Goal: Check status: Check status

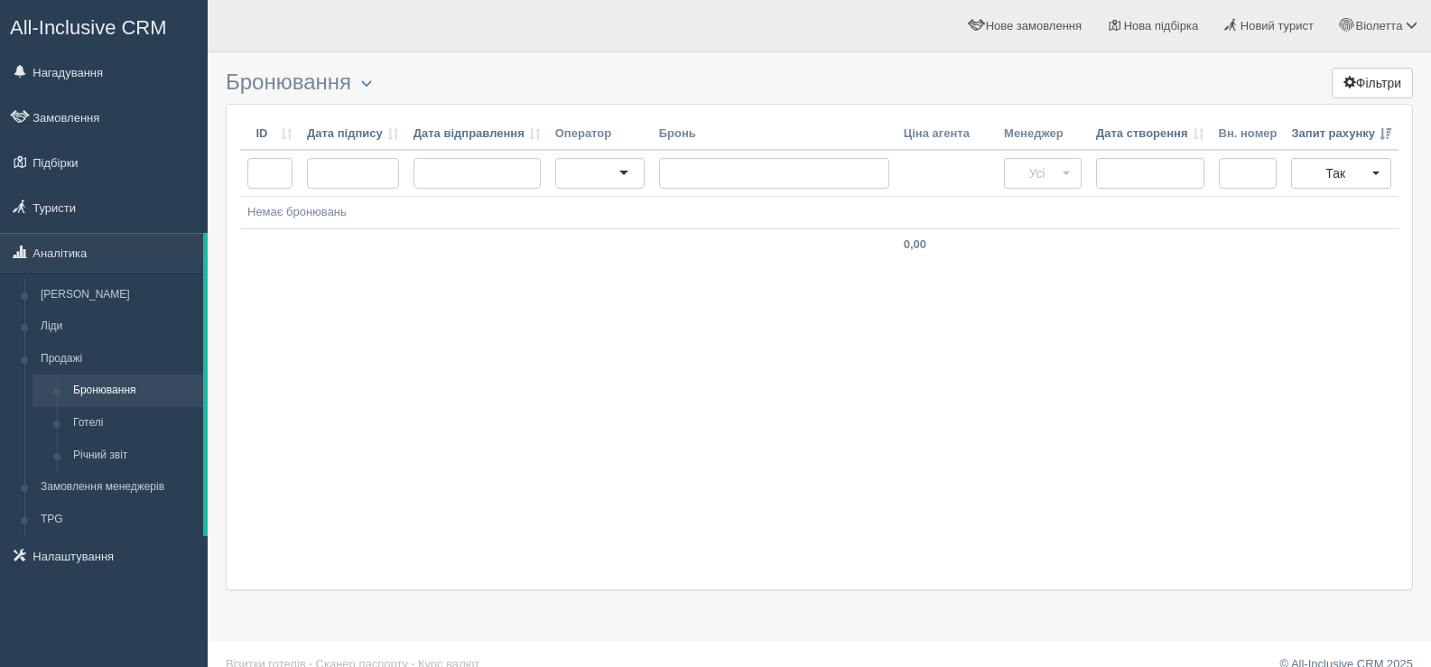
scroll to position [23, 0]
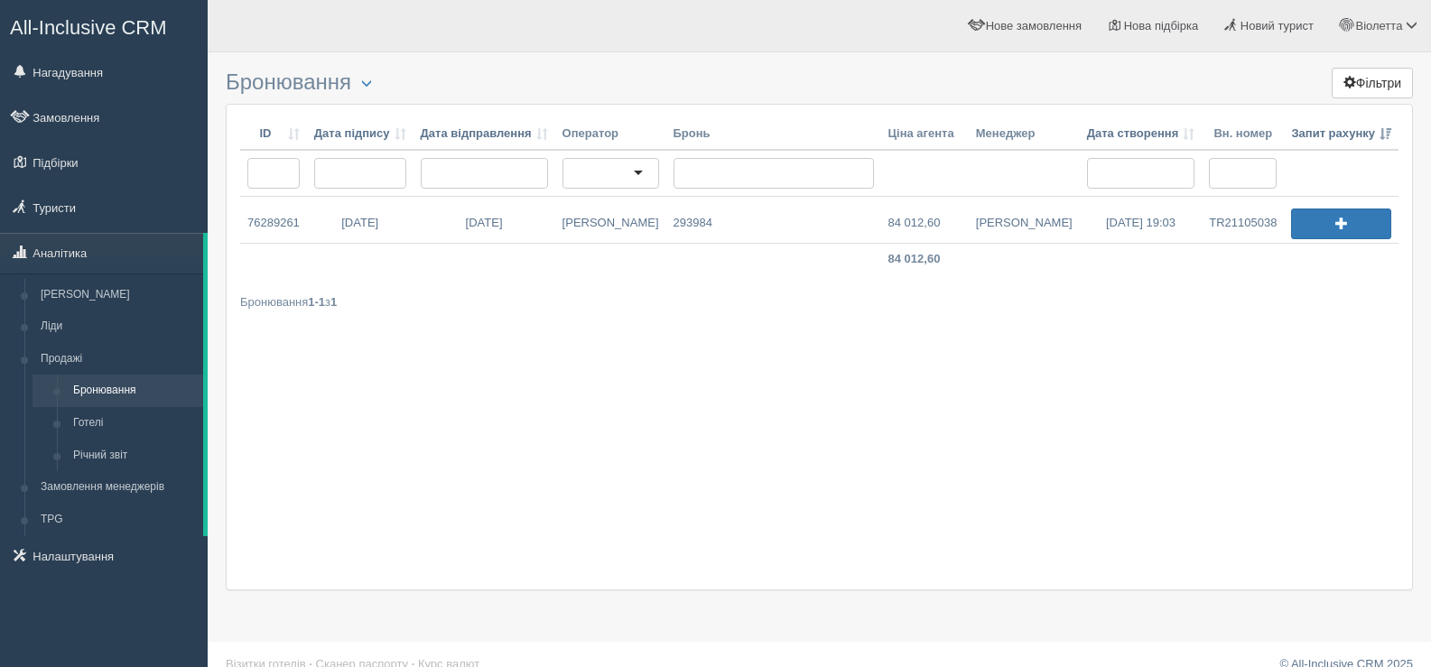
scroll to position [23, 0]
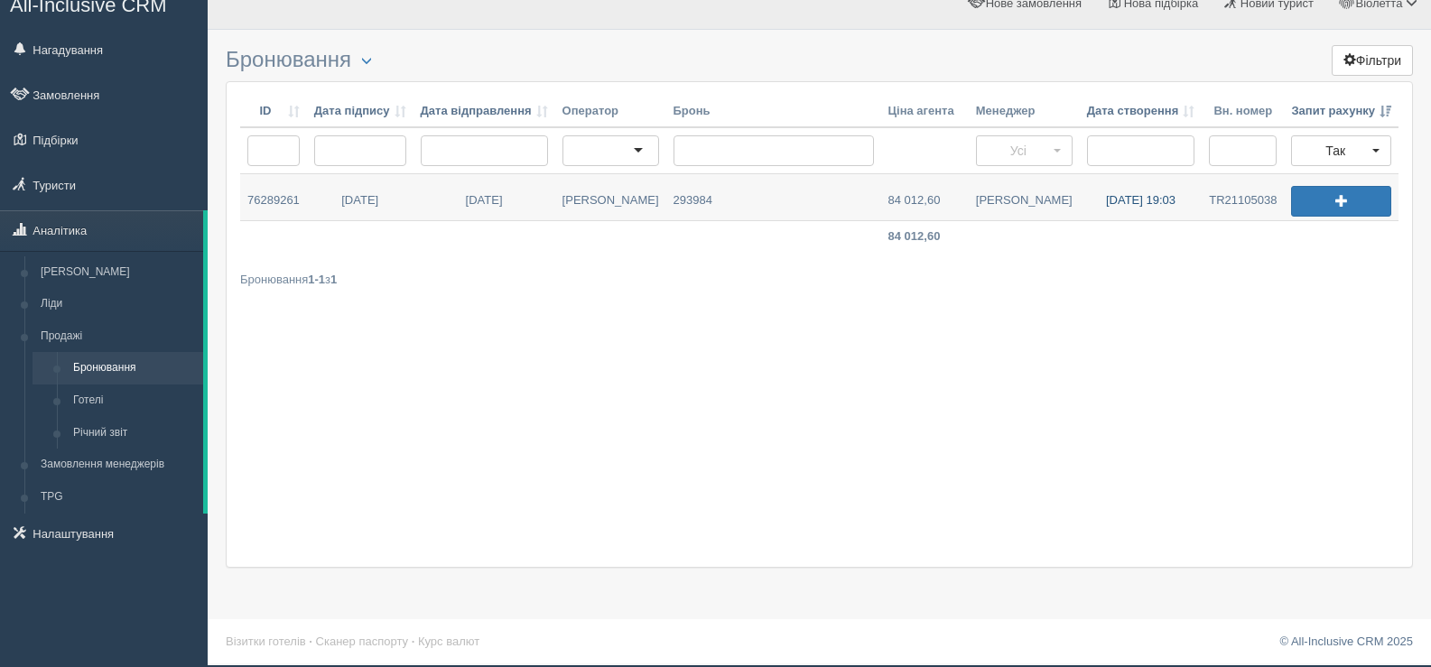
click at [1129, 198] on link "17.09.2025 19:03" at bounding box center [1141, 197] width 123 height 46
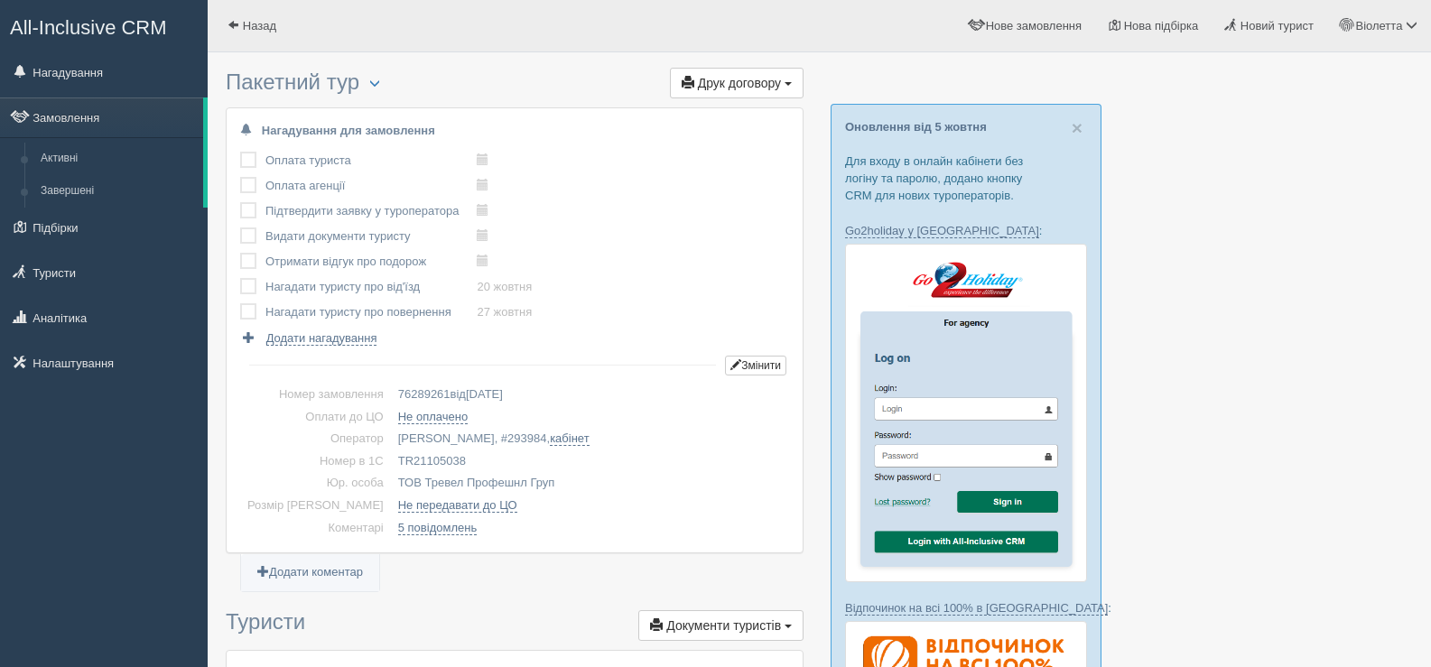
drag, startPoint x: 445, startPoint y: 456, endPoint x: 368, endPoint y: 462, distance: 77.0
click at [391, 462] on td "TR21105038" at bounding box center [590, 462] width 398 height 23
copy td "TR21105038"
click at [234, 19] on span at bounding box center [234, 25] width 12 height 12
